Goal: Task Accomplishment & Management: Manage account settings

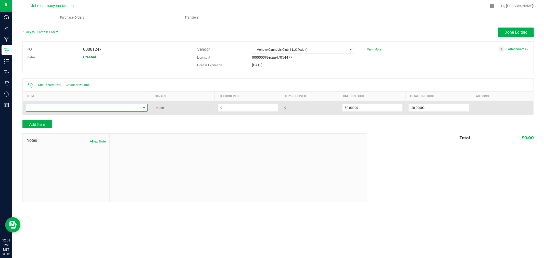
click at [108, 108] on span "NO DATA FOUND" at bounding box center [83, 107] width 115 height 7
click at [135, 113] on td at bounding box center [87, 108] width 128 height 14
click at [124, 108] on span "NO DATA FOUND" at bounding box center [83, 107] width 115 height 7
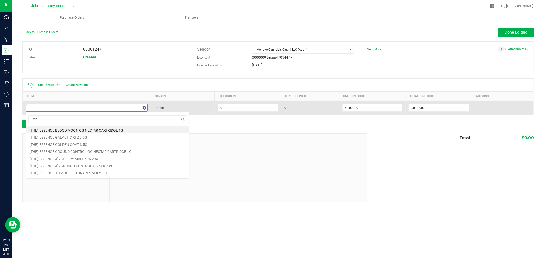
type input "CPK"
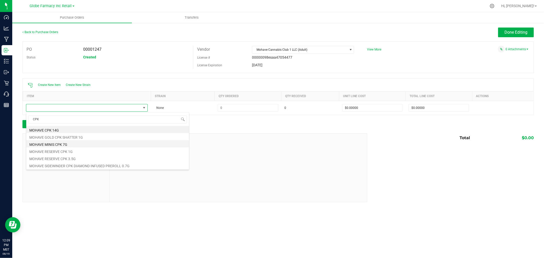
click at [68, 146] on li "MOHAVE MINIS CPK 7G" at bounding box center [107, 143] width 163 height 7
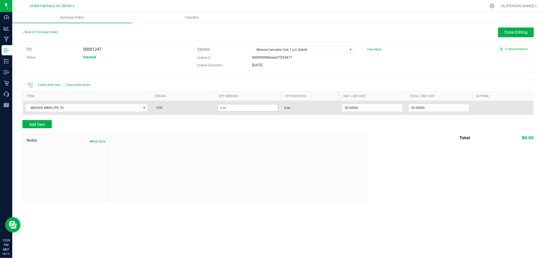
drag, startPoint x: 256, startPoint y: 101, endPoint x: 254, endPoint y: 105, distance: 3.9
click at [256, 102] on table "Item Strain Qty Ordered Qty Received Unit Line Cost Total Line Cost Actions MOH…" at bounding box center [278, 102] width 511 height 23
click at [253, 106] on input at bounding box center [248, 107] width 60 height 7
type input "192 ea"
type input "$0.00000"
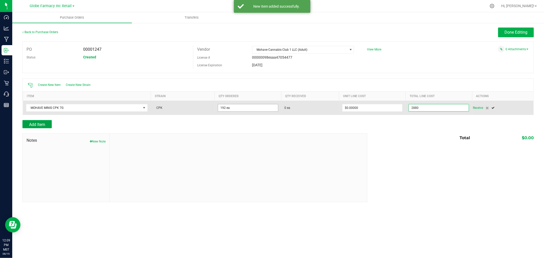
type input "$2,880.00000"
type input "192"
type input "$15.00000"
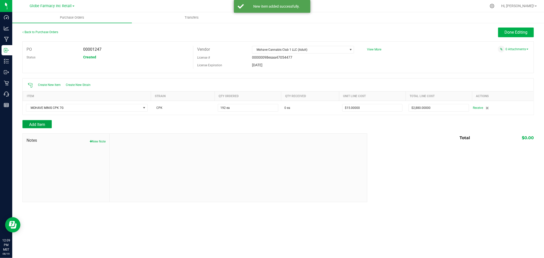
click at [28, 125] on button "Add Item" at bounding box center [36, 124] width 29 height 8
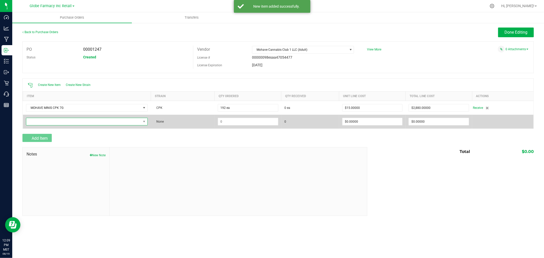
click at [29, 124] on span "NO DATA FOUND" at bounding box center [83, 121] width 115 height 7
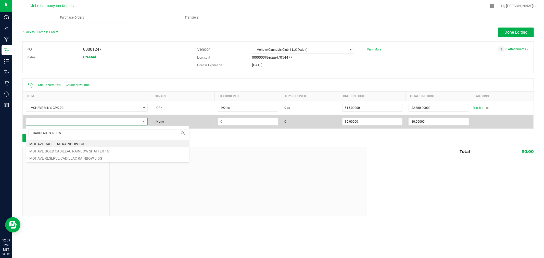
type input "CADILLAC RAINBOW"
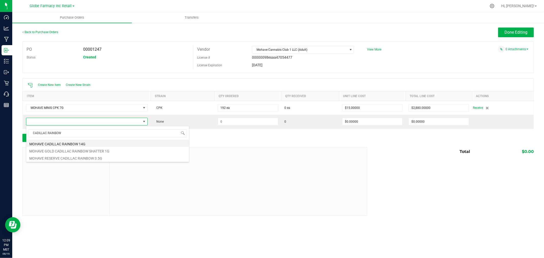
click at [84, 144] on li "MOHAVE CADILLAC RAINBOW 14G" at bounding box center [107, 143] width 163 height 7
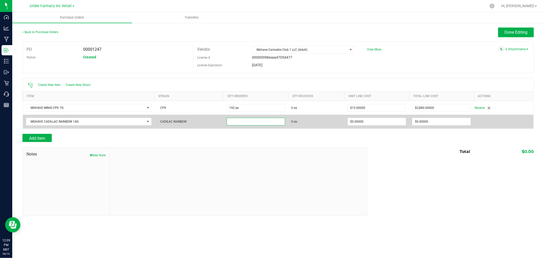
click at [238, 121] on input at bounding box center [256, 121] width 58 height 7
type input "128 ea"
type input "$0.00000"
type input "5"
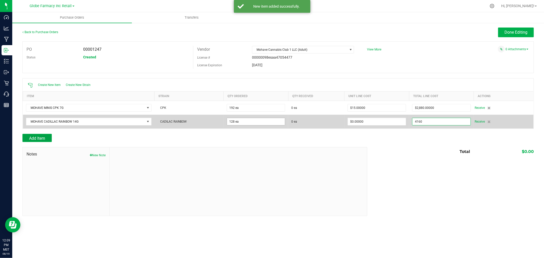
type input "$4,160.00000"
type input "128"
type input "$32.50000"
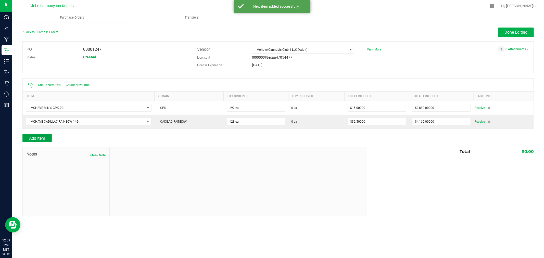
click at [44, 137] on span "Add Item" at bounding box center [37, 138] width 16 height 5
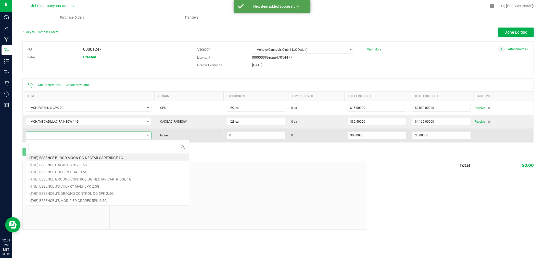
scroll to position [8, 126]
type input "TGF"
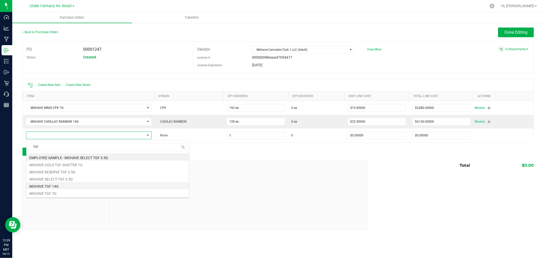
click at [57, 186] on li "MOHAVE TGF 14G" at bounding box center [107, 185] width 163 height 7
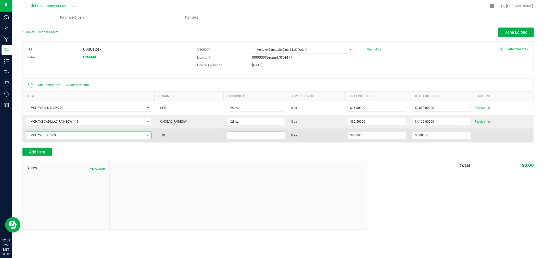
click at [245, 134] on input at bounding box center [256, 135] width 58 height 7
type input "128 ea"
type input "$0.00000"
type input "$4,160.00000"
type input "128"
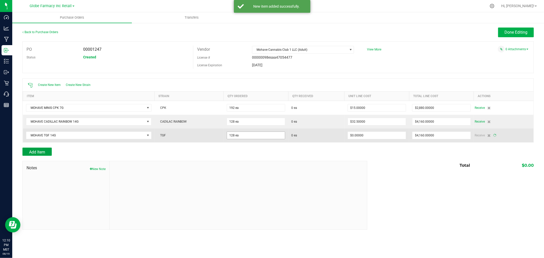
type input "$32.50000"
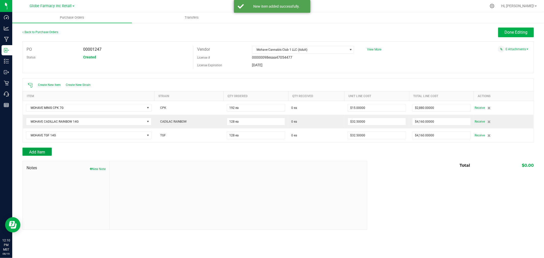
click at [30, 151] on span "Add Item" at bounding box center [37, 152] width 16 height 5
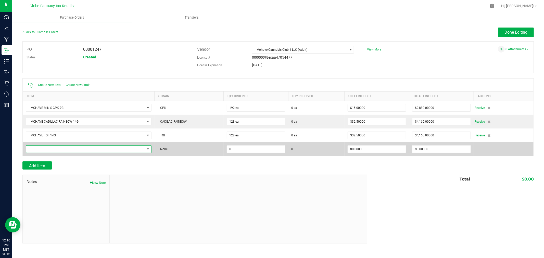
click at [48, 149] on span "NO DATA FOUND" at bounding box center [85, 149] width 119 height 7
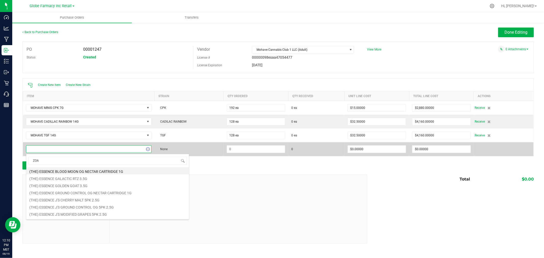
type input "ZOAP"
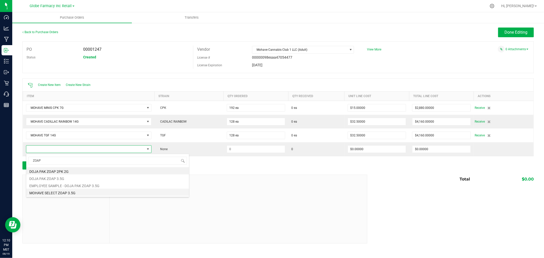
click at [63, 194] on li "MOHAVE SELECT ZOAP 3.5G" at bounding box center [107, 192] width 163 height 7
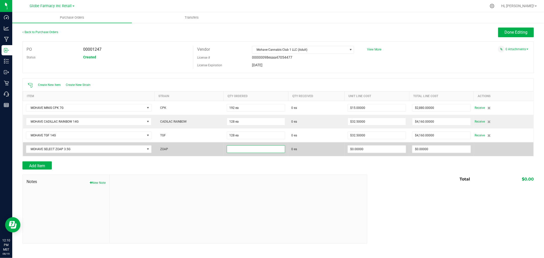
click at [267, 148] on input at bounding box center [256, 149] width 58 height 7
type input "128 ea"
type input "$0.00000"
type input "$1,280.00000"
type input "128"
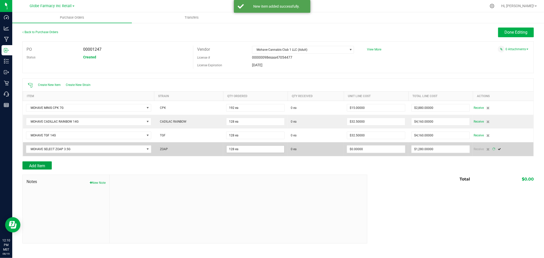
type input "$10.00000"
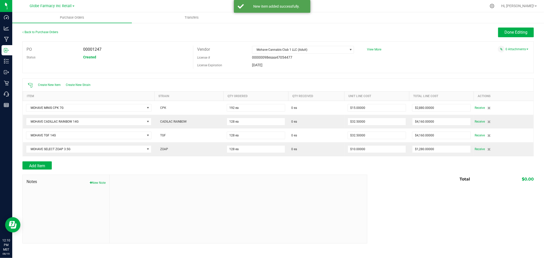
drag, startPoint x: 220, startPoint y: 172, endPoint x: 72, endPoint y: 168, distance: 147.6
click at [211, 174] on div "Back to Purchase Orders Done Editing PO 00001247 Status Created Vendor Mohave C…" at bounding box center [277, 136] width 511 height 216
click at [50, 172] on div at bounding box center [277, 171] width 511 height 5
click at [42, 167] on span "Add Item" at bounding box center [37, 165] width 16 height 5
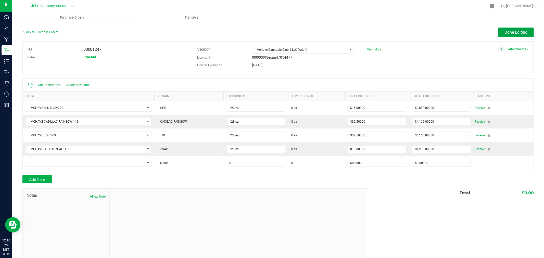
click at [505, 31] on span "Done Editing" at bounding box center [515, 32] width 23 height 5
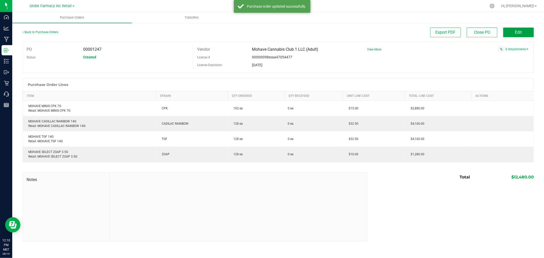
click at [505, 31] on button "Edit" at bounding box center [518, 33] width 31 height 10
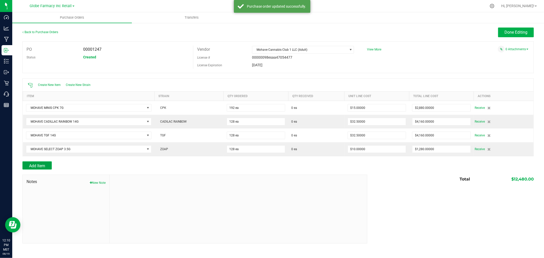
click at [32, 165] on span "Add Item" at bounding box center [37, 165] width 16 height 5
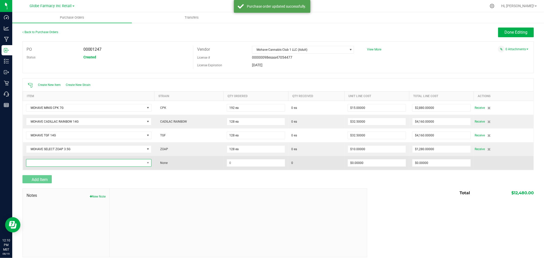
click at [40, 163] on span "NO DATA FOUND" at bounding box center [85, 162] width 119 height 7
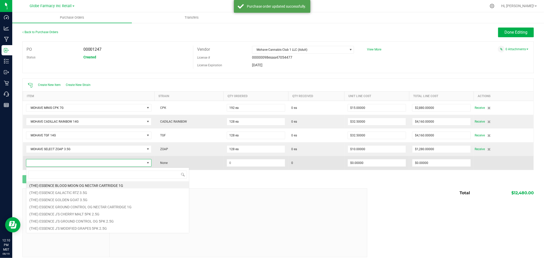
scroll to position [8, 124]
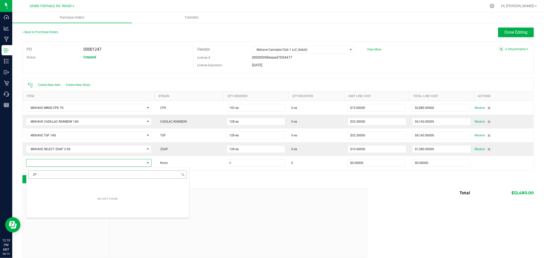
type input "Z"
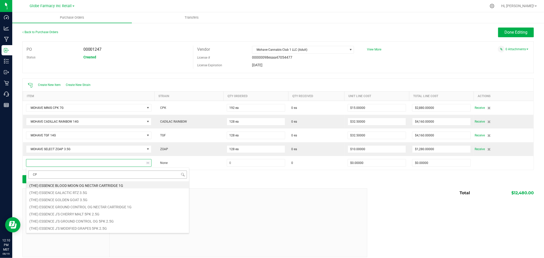
type input "CPK"
click at [79, 212] on li "MOHAVE RESERVE CPK 3.5G" at bounding box center [107, 213] width 163 height 7
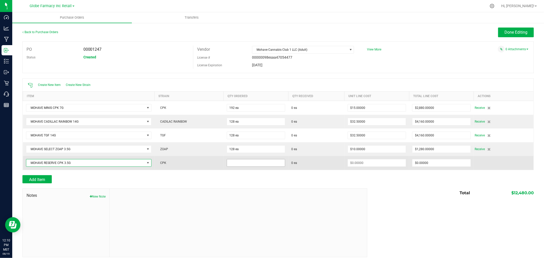
click at [251, 161] on input at bounding box center [256, 162] width 58 height 7
click at [251, 164] on input at bounding box center [256, 162] width 58 height 7
type input "96 ea"
type input "$0.00000"
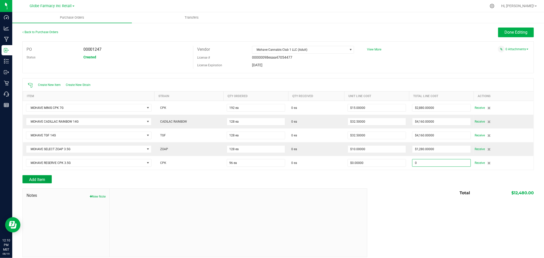
type input "$0.00000"
click at [37, 178] on span "Add Item" at bounding box center [37, 179] width 16 height 5
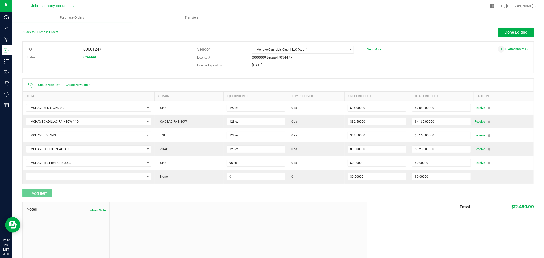
click at [37, 178] on span "NO DATA FOUND" at bounding box center [85, 176] width 119 height 7
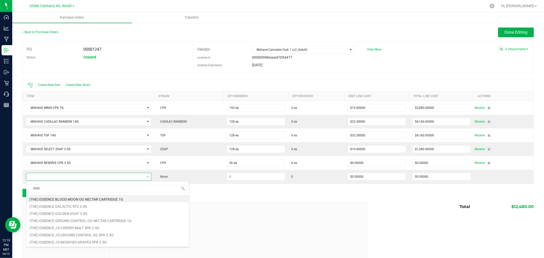
type input "OASIS"
click at [53, 199] on li "MOHAVE GOVERNMENT OASIS 14G" at bounding box center [107, 198] width 163 height 7
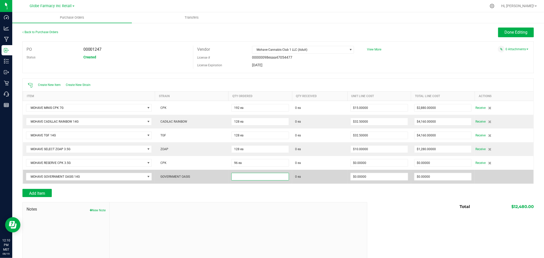
click at [269, 179] on input at bounding box center [259, 176] width 57 height 7
type input "48 ea"
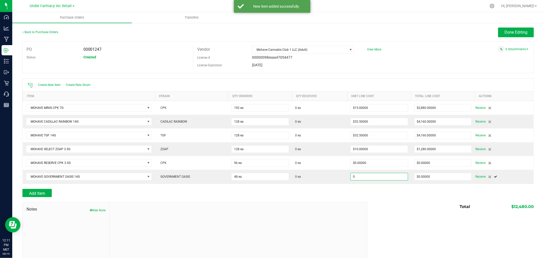
type input "$0.00000"
click at [116, 189] on div at bounding box center [277, 186] width 511 height 5
click at [45, 195] on span "Add Item" at bounding box center [37, 193] width 16 height 5
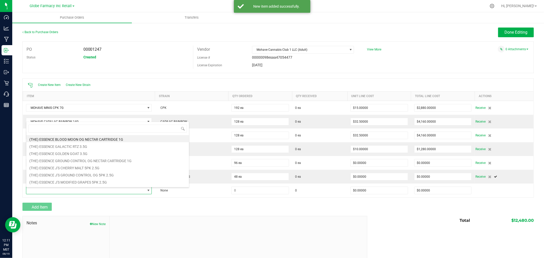
scroll to position [8, 123]
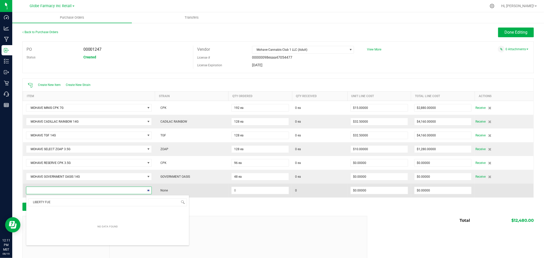
type input "LIBERTY FUEL"
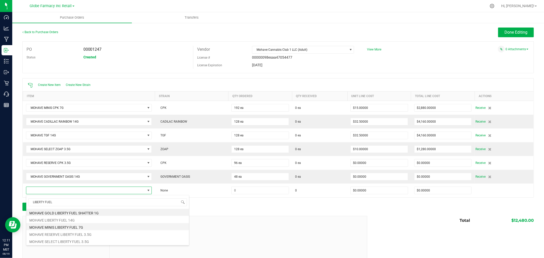
click at [89, 225] on li "MOHAVE MINIS LIBERTY FUEL 7G" at bounding box center [107, 226] width 163 height 7
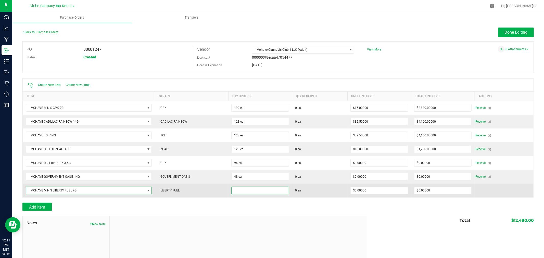
click at [274, 191] on input at bounding box center [259, 190] width 57 height 7
type input "96 ea"
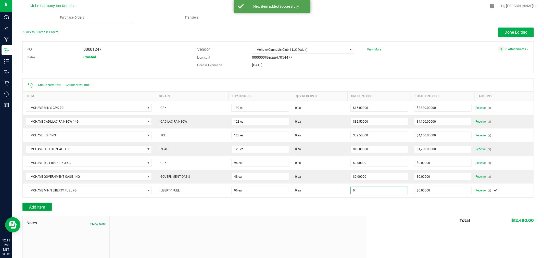
type input "$0.00000"
click at [47, 207] on button "Add Item" at bounding box center [36, 207] width 29 height 8
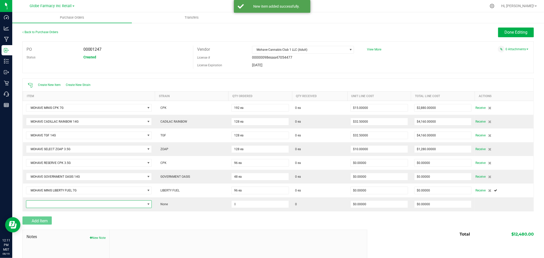
click at [47, 205] on span "NO DATA FOUND" at bounding box center [85, 204] width 119 height 7
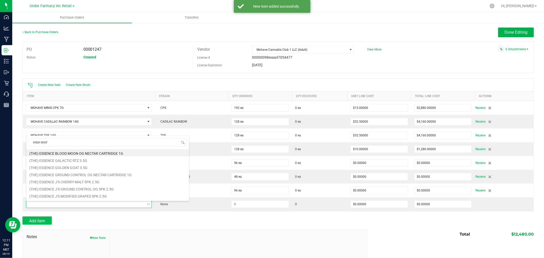
type input "HIGH-WAY"
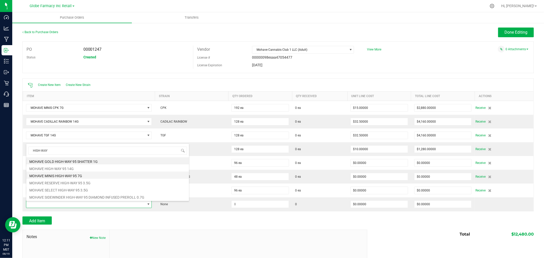
click at [90, 173] on li "MOHAVE MINIS HIGH-WAY 95 7G" at bounding box center [107, 175] width 163 height 7
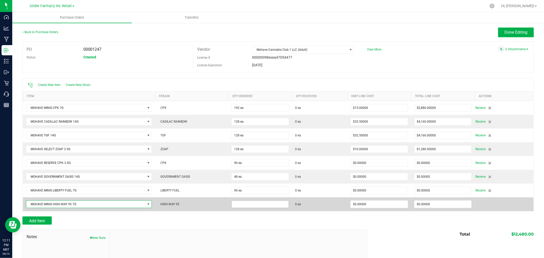
click at [257, 203] on input at bounding box center [259, 204] width 57 height 7
type input "64 ea"
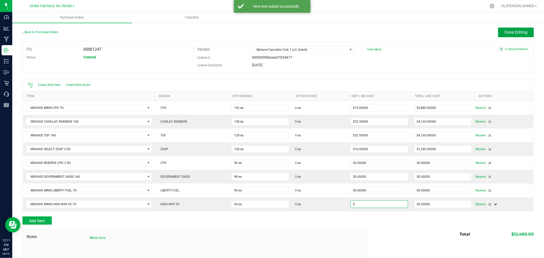
type input "$0.00000"
click at [522, 28] on button "Done Editing" at bounding box center [516, 33] width 36 height 10
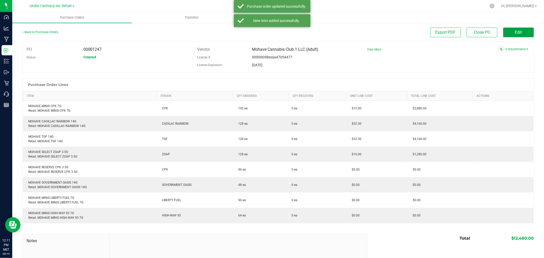
click at [521, 29] on button "Edit" at bounding box center [518, 33] width 31 height 10
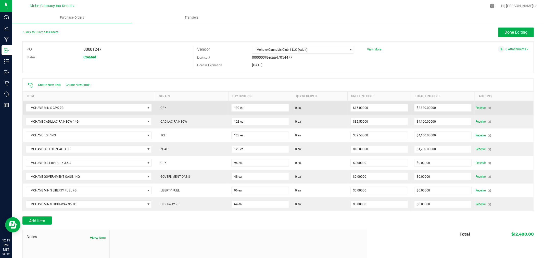
click at [365, 103] on td "$15.00000" at bounding box center [379, 108] width 64 height 14
click at [367, 108] on input "15" at bounding box center [378, 107] width 57 height 7
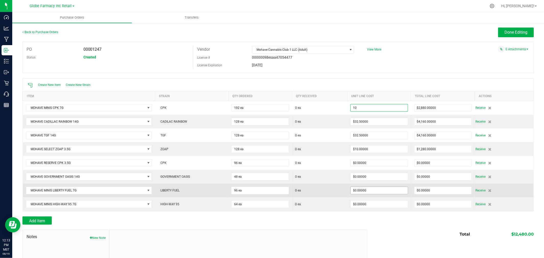
type input "$10.00000"
click at [367, 193] on input "0" at bounding box center [378, 190] width 57 height 7
click at [367, 192] on input "0" at bounding box center [378, 190] width 57 height 7
type input "010"
type input "192"
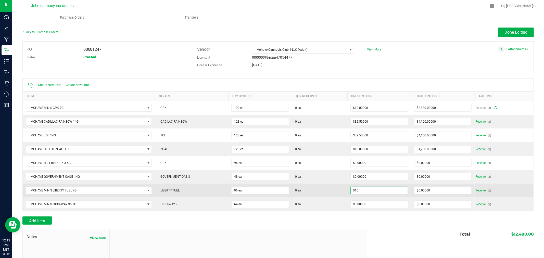
type input "$1,920.00000"
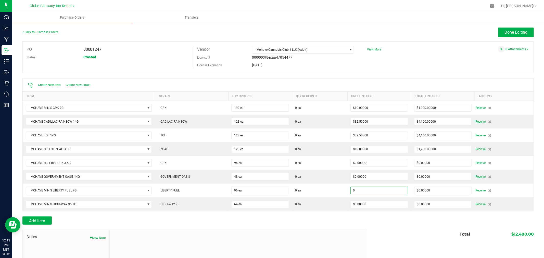
click at [367, 192] on input "0" at bounding box center [378, 190] width 57 height 7
type input "$10.00000"
click at [380, 222] on div "Add Item" at bounding box center [277, 220] width 511 height 8
type input "96"
type input "$960.00000"
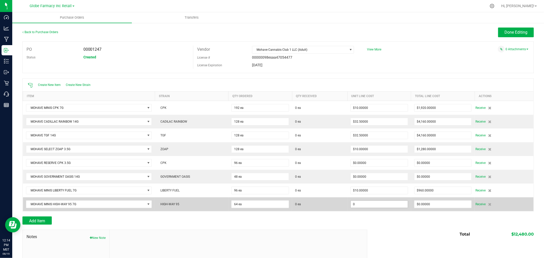
click at [364, 204] on input "0" at bounding box center [378, 204] width 57 height 7
paste input "8.181818"
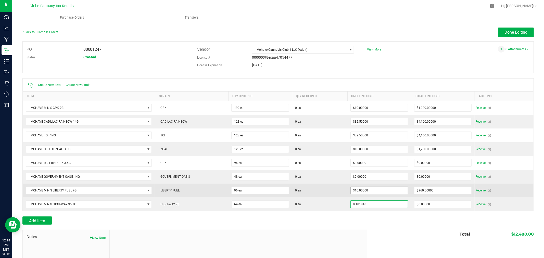
type input "8.181818"
type input "10"
type input "$8.18182"
click at [366, 190] on input "10" at bounding box center [378, 190] width 57 height 7
type input "64"
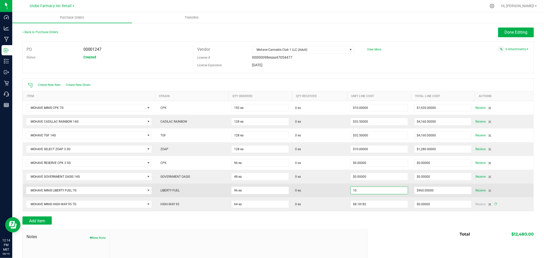
type input "$523.63635"
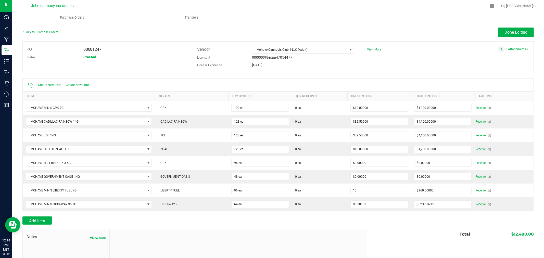
click at [366, 190] on input "10" at bounding box center [378, 190] width 57 height 7
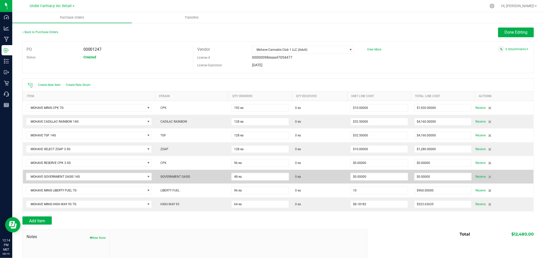
paste input "8.181818"
type input "8.181818"
type input "0"
type input "$8.18182"
click at [368, 177] on input "0" at bounding box center [378, 176] width 57 height 7
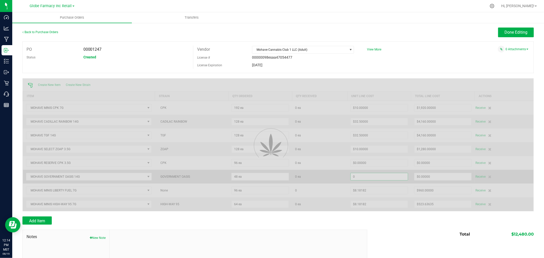
type input "96"
type input "$785.45453"
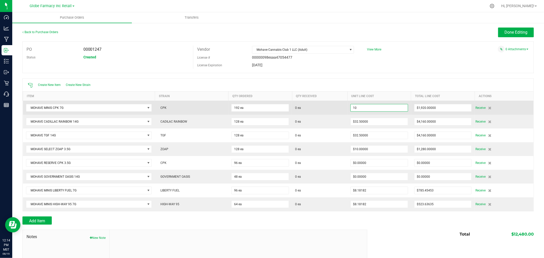
click at [367, 105] on input "10" at bounding box center [378, 107] width 57 height 7
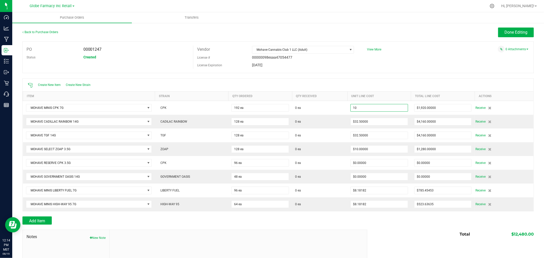
paste input "8.181818"
type input "$8.18182"
click at [345, 85] on div "Create New Item Create New Strain" at bounding box center [278, 85] width 511 height 13
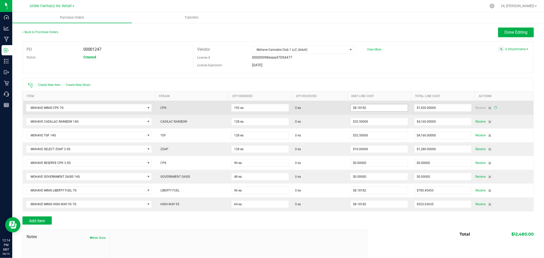
type input "192"
type input "$1,570.90906"
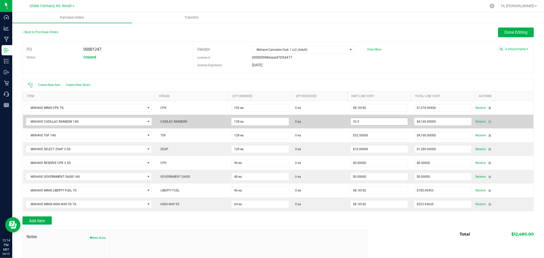
click at [366, 122] on input "32.5" at bounding box center [378, 121] width 57 height 7
paste input "27.36842"
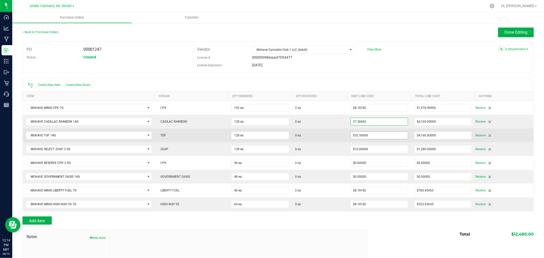
type input "$27.36842"
type input "32.5"
click at [372, 133] on input "32.5" at bounding box center [378, 135] width 57 height 7
type input "128"
type input "$3,503.15776"
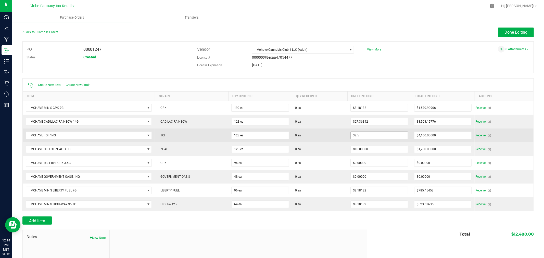
click at [372, 134] on input "32.5" at bounding box center [378, 135] width 57 height 7
paste input "27.36842"
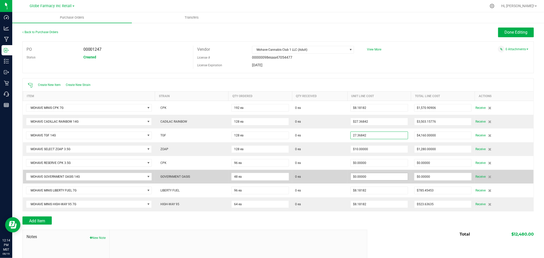
type input "$27.36842"
type input "0"
click at [371, 177] on input "0" at bounding box center [378, 176] width 57 height 7
type input "128"
type input "$3,503.15776"
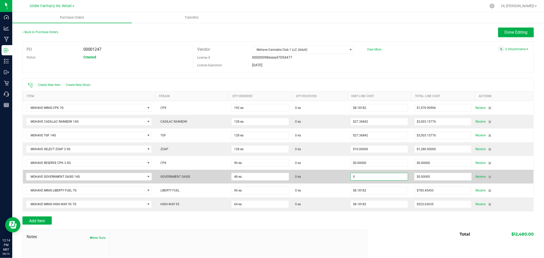
click at [372, 179] on input "0" at bounding box center [378, 176] width 57 height 7
paste input "27.36842"
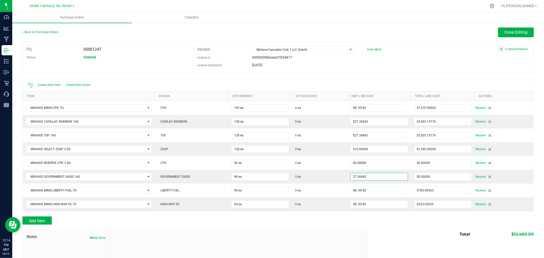
type input "$27.36842"
click at [350, 221] on div "Add Item" at bounding box center [192, 220] width 341 height 8
type input "48"
type input "$1,313.68416"
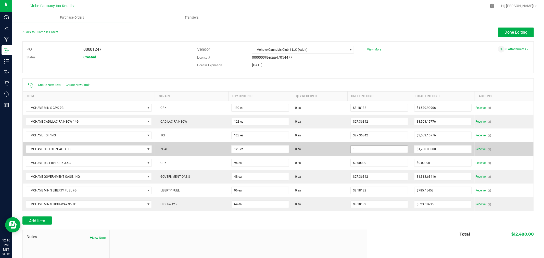
click at [368, 151] on input "10" at bounding box center [378, 149] width 57 height 7
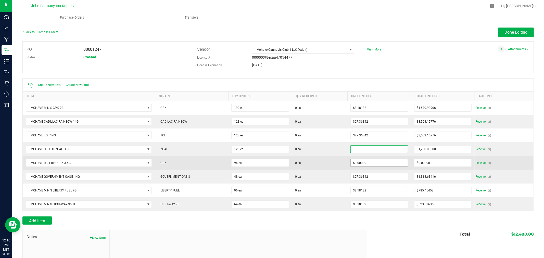
paste input "5.714285"
type input "$5.71429"
type input "0"
click at [374, 163] on input "0" at bounding box center [378, 162] width 57 height 7
type input "128"
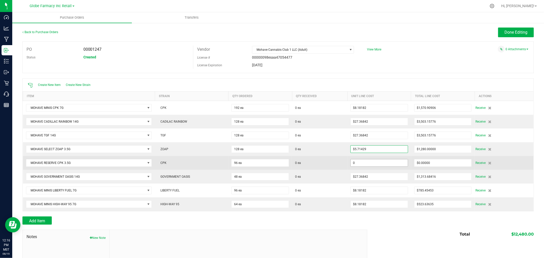
type input "$731.42848"
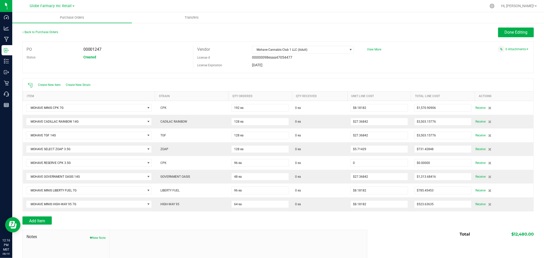
click at [374, 163] on input "0" at bounding box center [378, 162] width 57 height 7
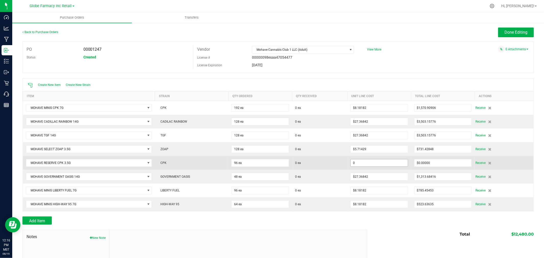
paste input "5.714285"
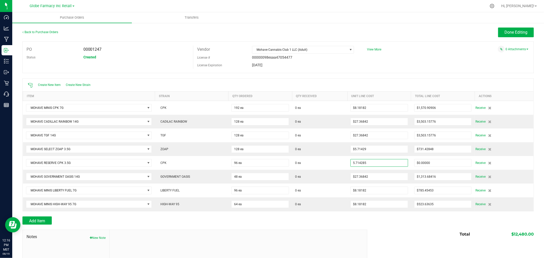
type input "$5.71429"
click at [407, 233] on div "Total $12,480.00" at bounding box center [448, 234] width 170 height 9
type input "96"
type input "$548.57136"
click at [505, 28] on button "Done Editing" at bounding box center [516, 33] width 36 height 10
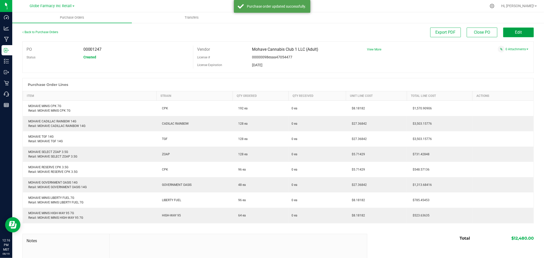
click at [505, 28] on button "Edit" at bounding box center [518, 33] width 31 height 10
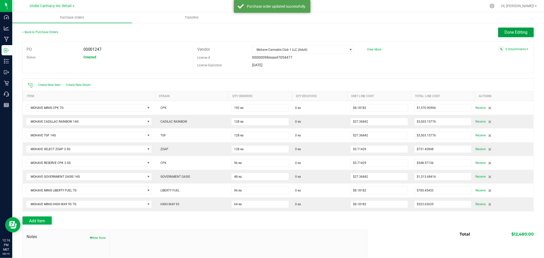
click at [505, 28] on button "Done Editing" at bounding box center [516, 33] width 36 height 10
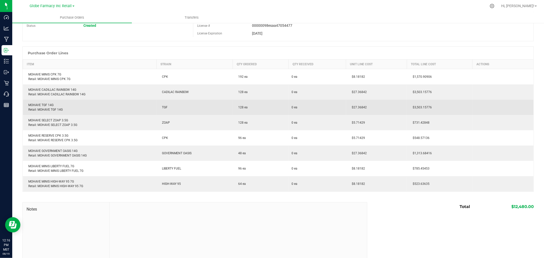
scroll to position [50, 0]
